Goal: Task Accomplishment & Management: Use online tool/utility

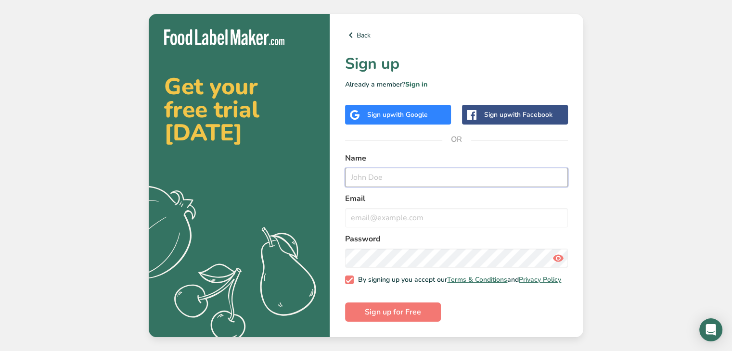
click at [382, 171] on input "text" at bounding box center [456, 177] width 223 height 19
type input "karamchand bramdeo"
click at [391, 216] on input "email" at bounding box center [456, 217] width 223 height 19
click at [398, 112] on span "with Google" at bounding box center [409, 114] width 38 height 9
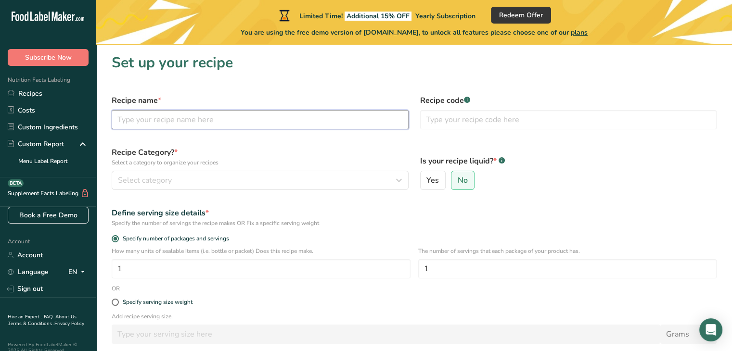
click at [284, 118] on input "text" at bounding box center [260, 119] width 297 height 19
type input "Genuine Demerara Brown Sugar"
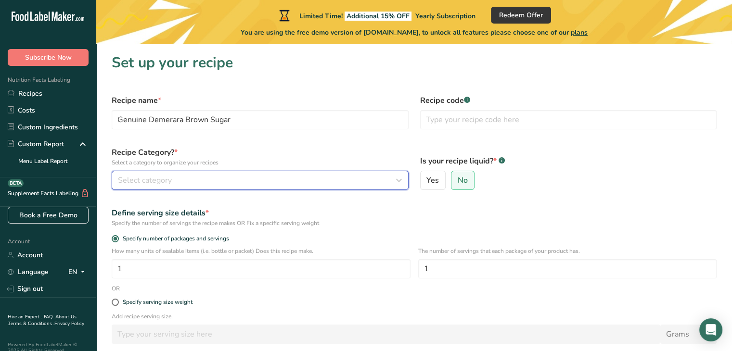
click at [397, 179] on icon "button" at bounding box center [399, 180] width 12 height 17
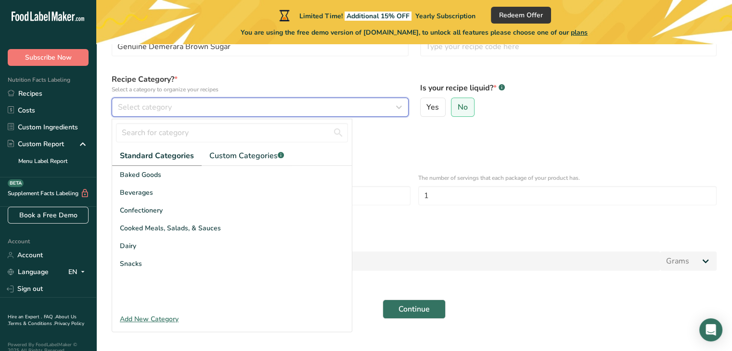
scroll to position [87, 0]
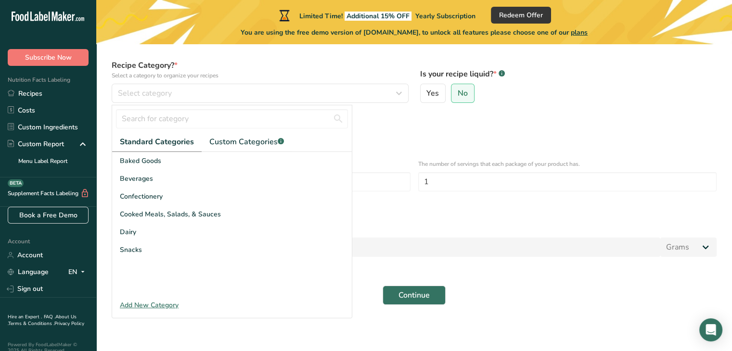
click at [160, 301] on div "Add New Category" at bounding box center [232, 305] width 240 height 10
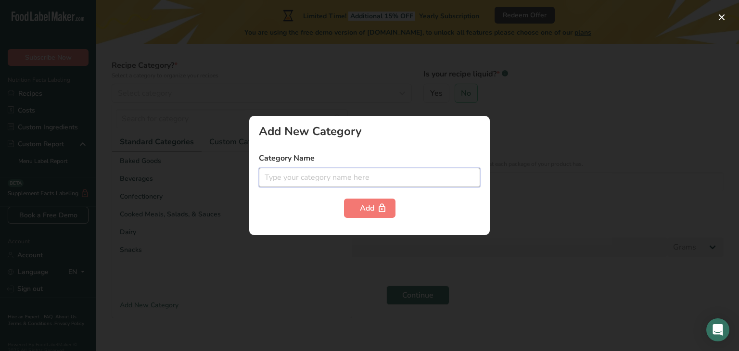
click at [276, 177] on input "text" at bounding box center [369, 177] width 221 height 19
click at [266, 178] on input "Cane sugar" at bounding box center [369, 177] width 221 height 19
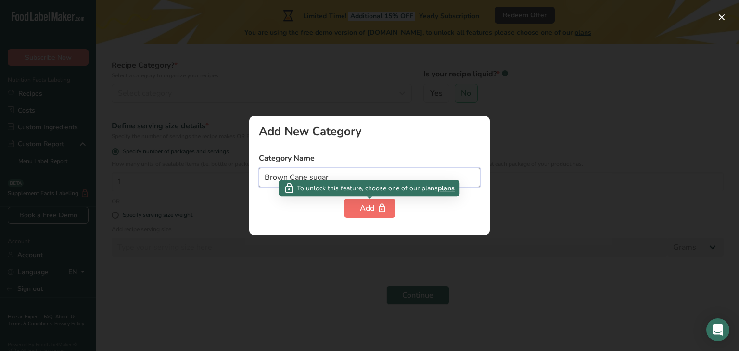
type input "Brown Cane sugar"
click at [354, 201] on button "Add" at bounding box center [369, 208] width 51 height 19
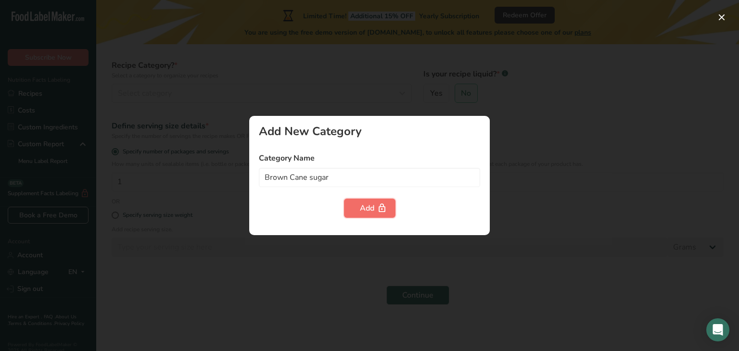
click at [362, 210] on div "Add" at bounding box center [370, 209] width 20 height 12
click at [516, 113] on div at bounding box center [369, 175] width 739 height 351
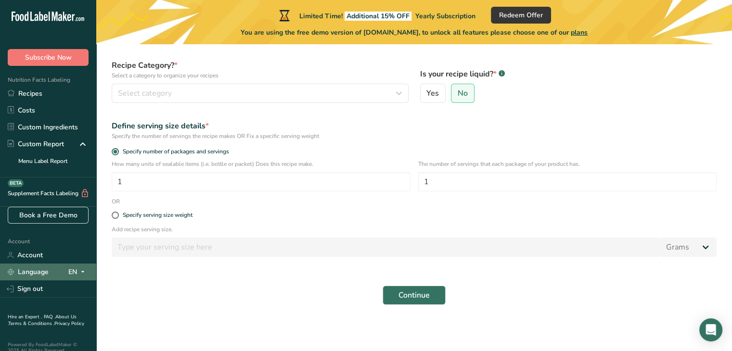
click at [79, 272] on icon at bounding box center [83, 272] width 8 height 12
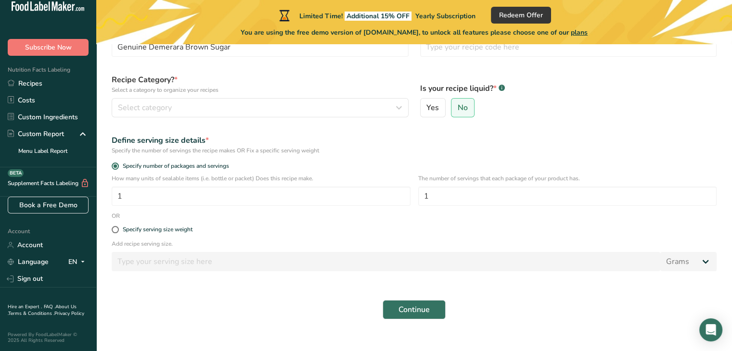
scroll to position [0, 0]
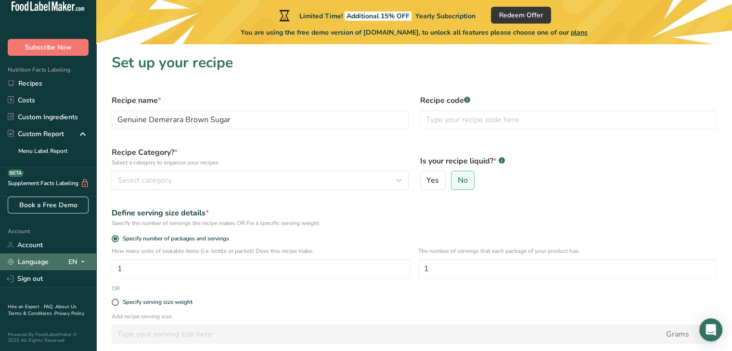
click at [13, 259] on icon at bounding box center [11, 262] width 6 height 6
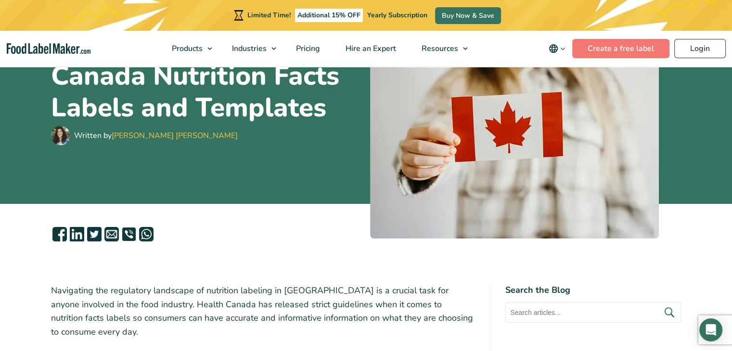
scroll to position [192, 0]
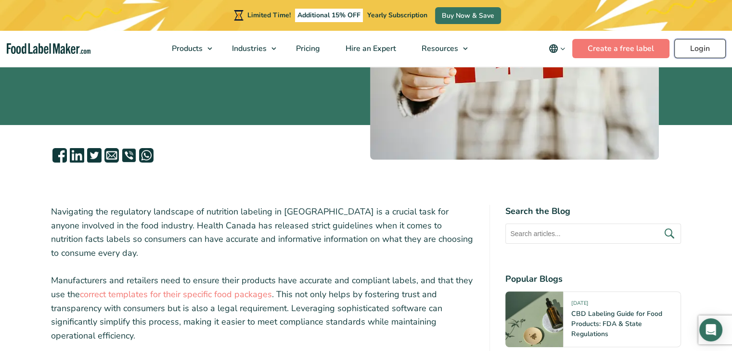
click at [704, 50] on link "Login" at bounding box center [699, 48] width 51 height 19
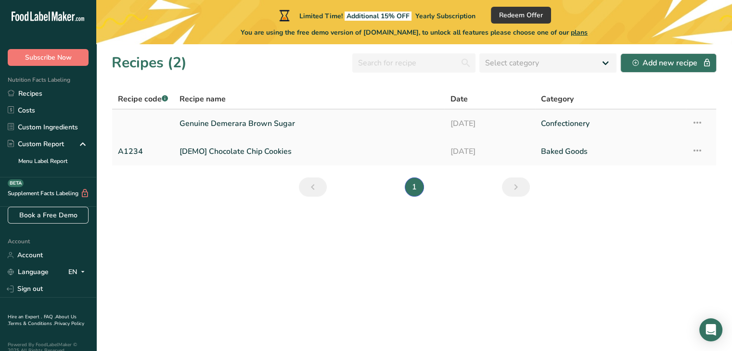
click at [696, 123] on icon at bounding box center [697, 122] width 12 height 17
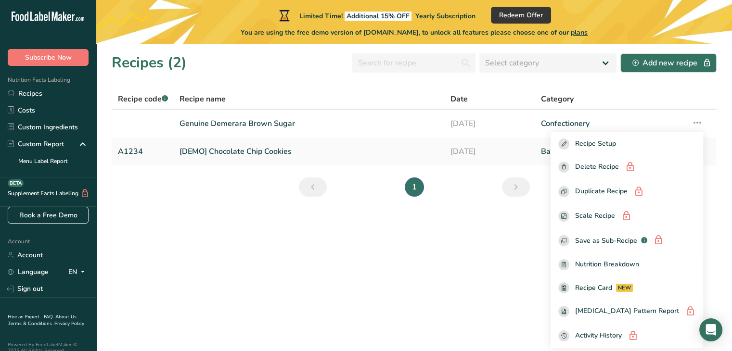
click at [368, 273] on section "Recipes (2) Select category All Baked Goods Beverages Confectionery Cooked Meal…" at bounding box center [414, 197] width 636 height 307
